Goal: Communication & Community: Connect with others

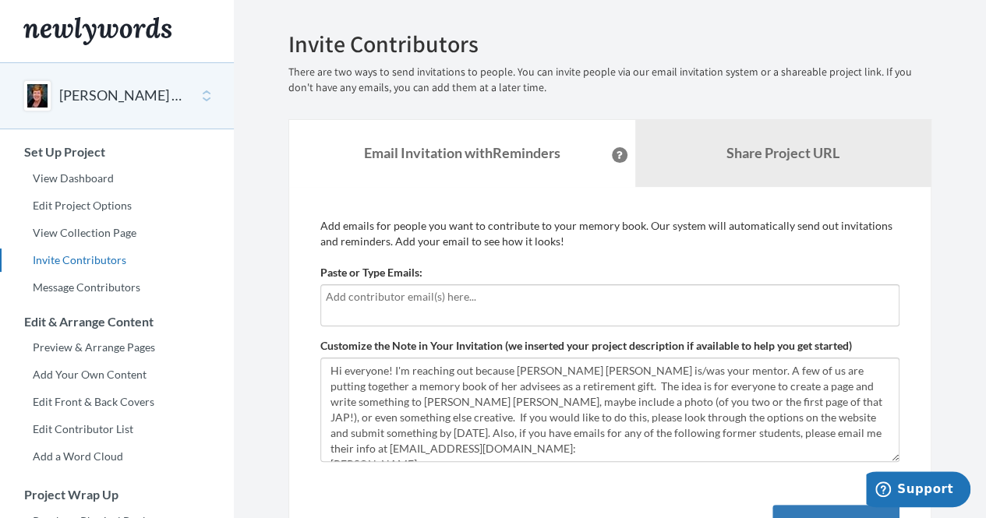
click at [603, 295] on input "text" at bounding box center [610, 296] width 568 height 17
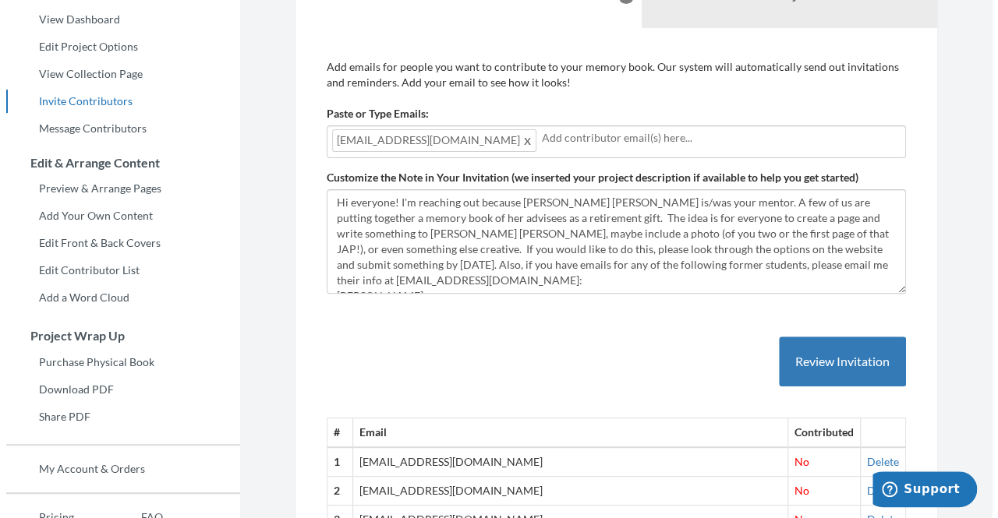
scroll to position [161, 0]
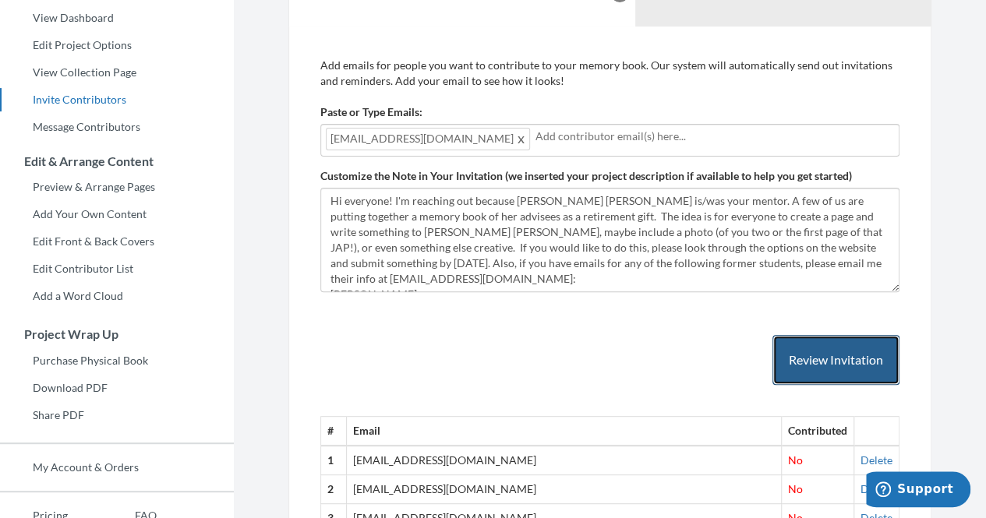
click at [844, 350] on button "Review Invitation" at bounding box center [835, 360] width 127 height 51
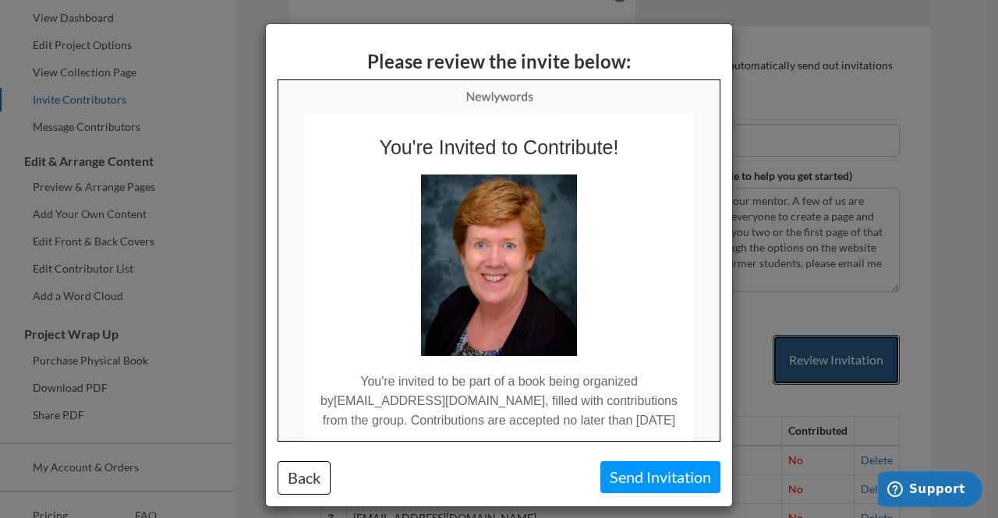
scroll to position [0, 0]
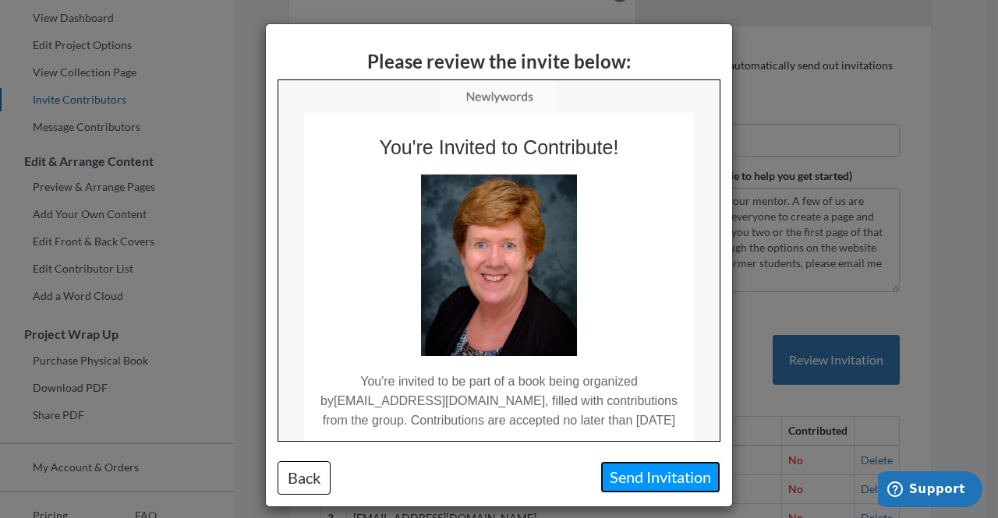
click at [653, 470] on button "Send Invitation" at bounding box center [660, 477] width 120 height 32
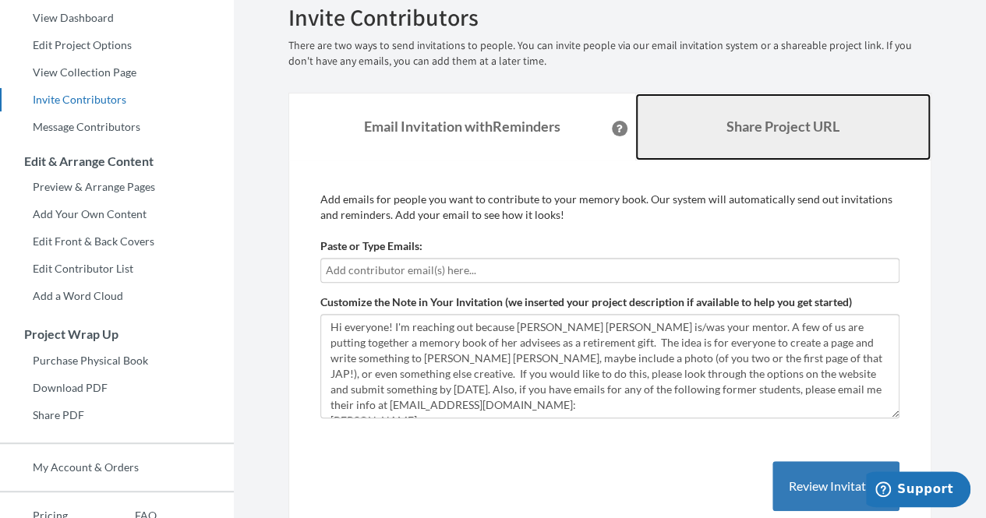
click at [690, 124] on link "Share Project URL" at bounding box center [783, 127] width 296 height 67
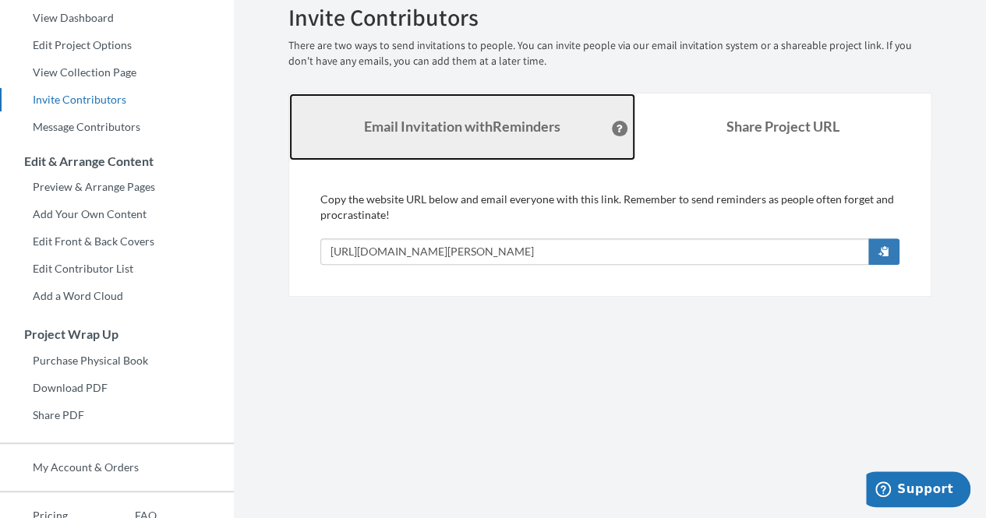
click at [522, 121] on strong "Email Invitation with Reminders" at bounding box center [462, 126] width 196 height 17
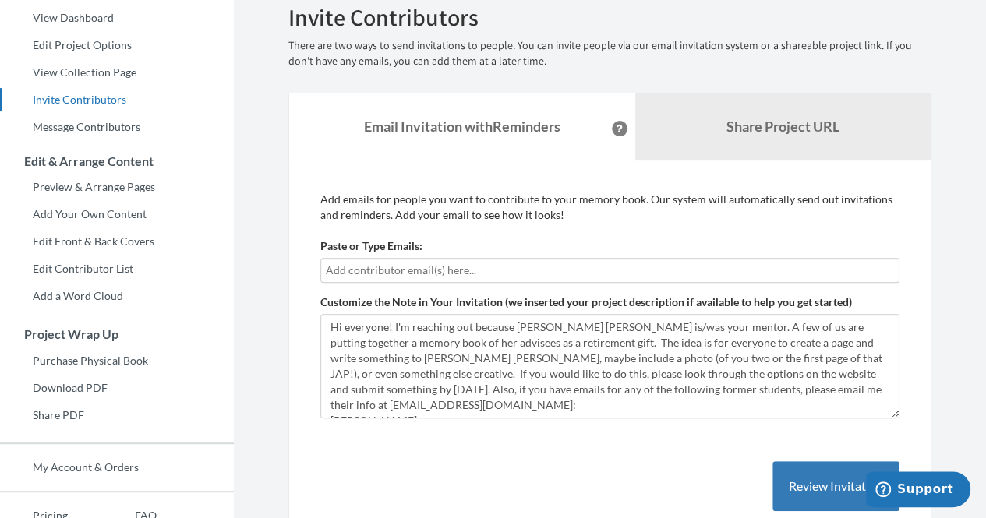
click at [422, 269] on input "text" at bounding box center [610, 270] width 568 height 17
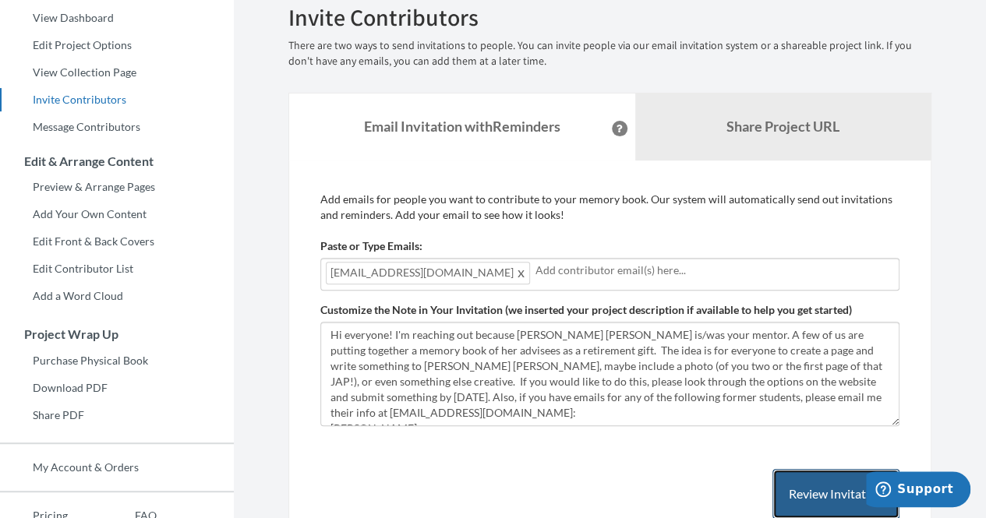
click at [803, 494] on button "Review Invitation" at bounding box center [835, 494] width 127 height 51
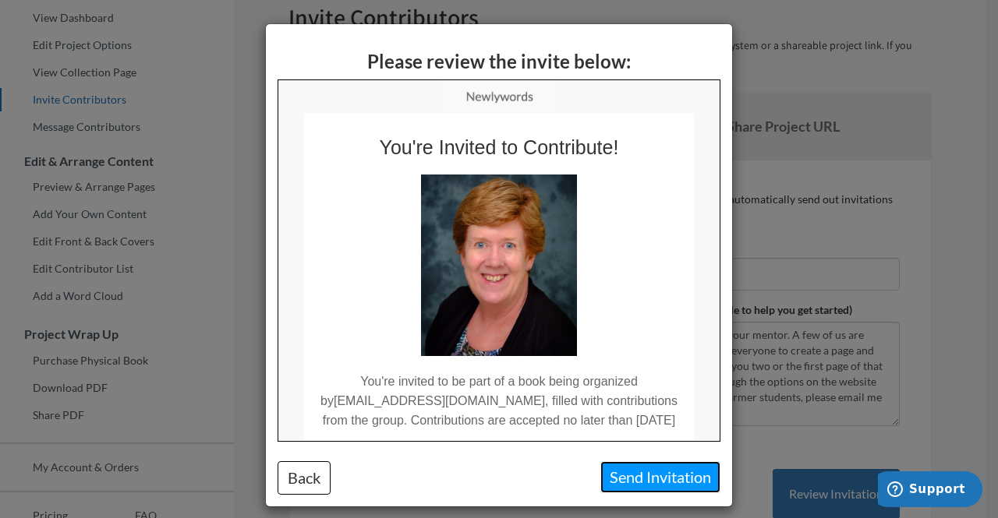
click at [686, 472] on button "Send Invitation" at bounding box center [660, 477] width 120 height 32
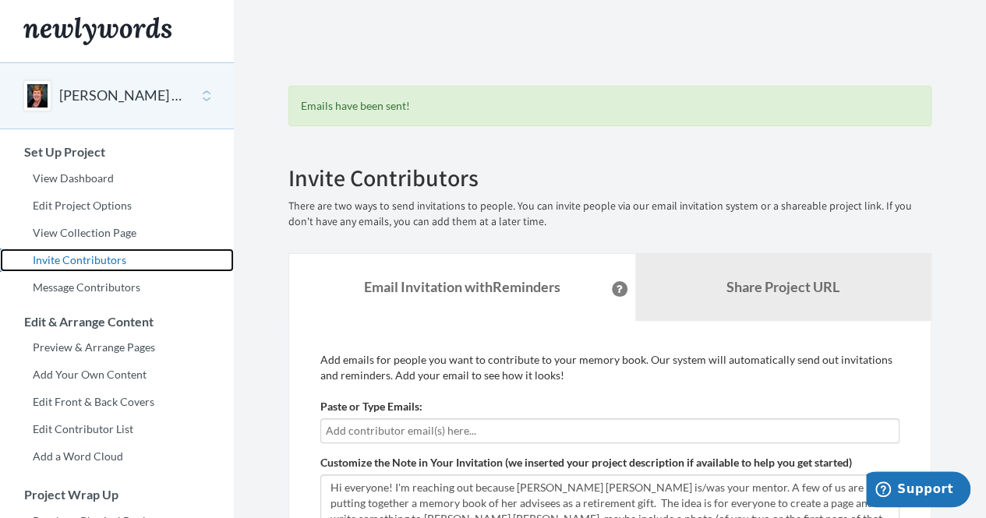
click at [115, 258] on link "Invite Contributors" at bounding box center [117, 260] width 234 height 23
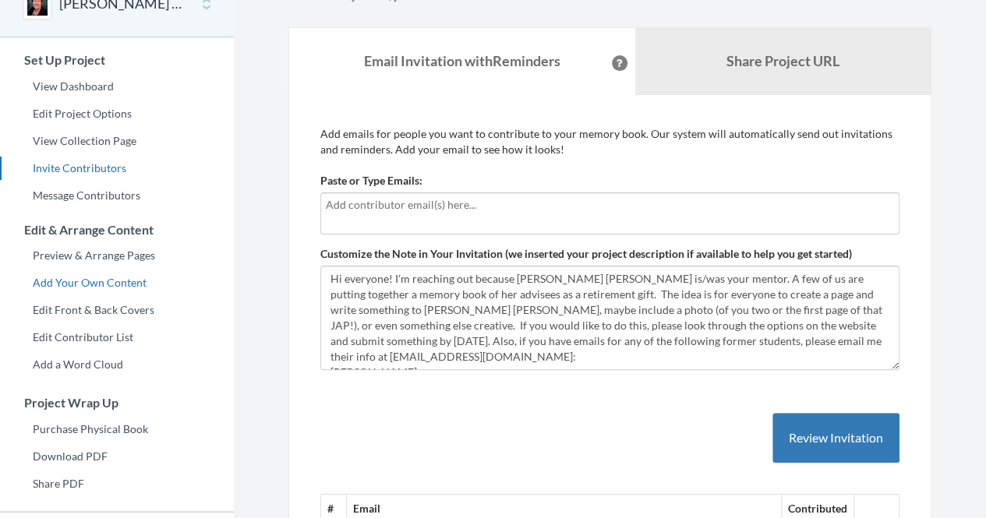
scroll to position [94, 0]
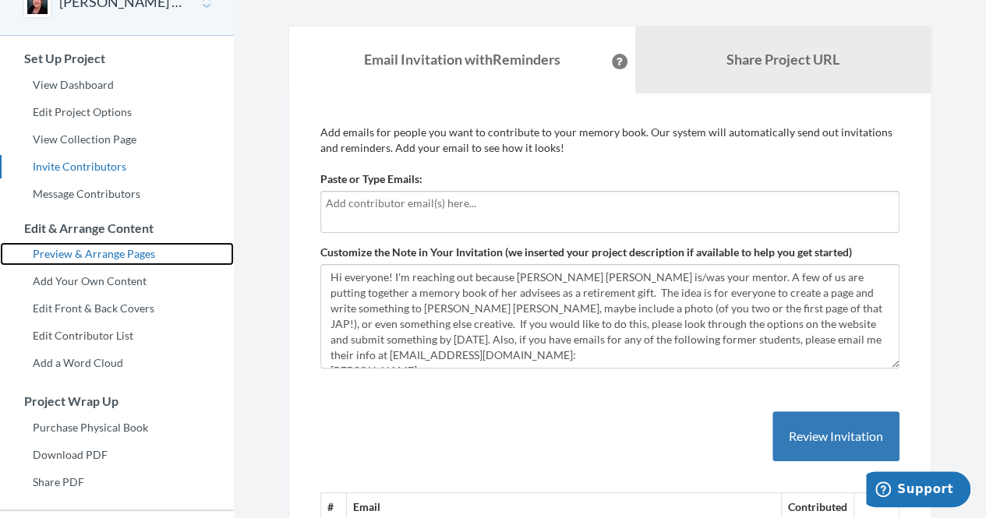
click at [136, 256] on link "Preview & Arrange Pages" at bounding box center [117, 253] width 234 height 23
